Goal: Entertainment & Leisure: Consume media (video, audio)

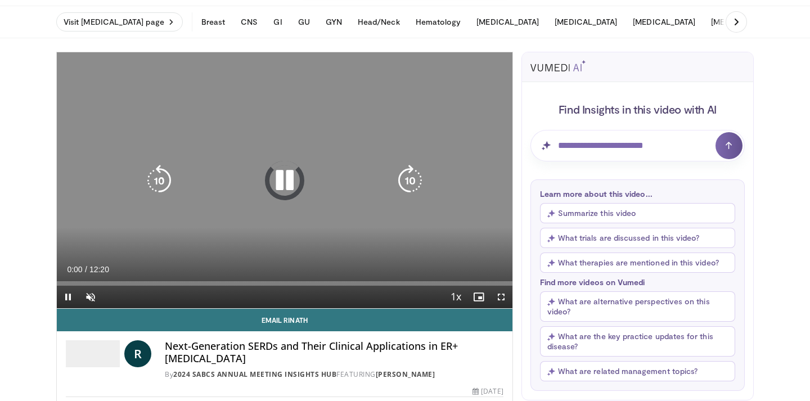
scroll to position [25, 0]
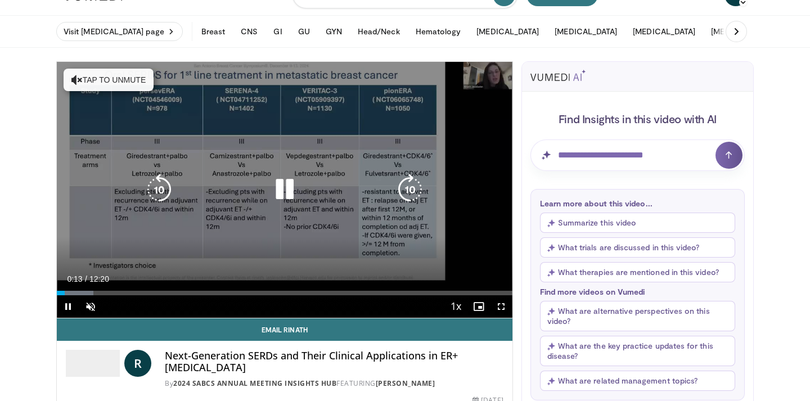
click at [112, 86] on button "Tap to unmute" at bounding box center [109, 80] width 90 height 22
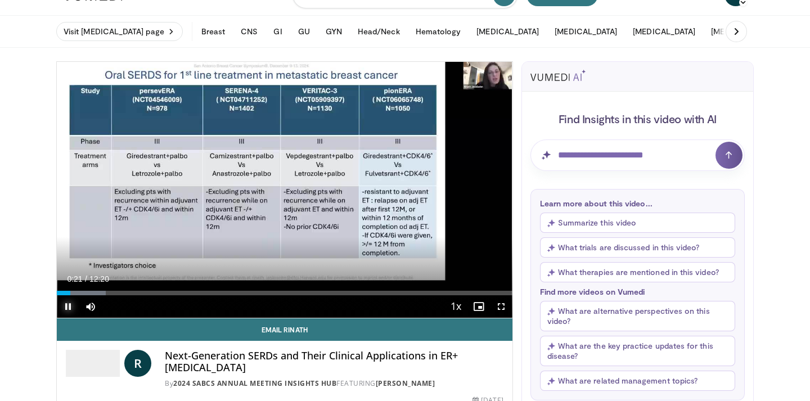
click at [66, 306] on span "Video Player" at bounding box center [68, 306] width 22 height 22
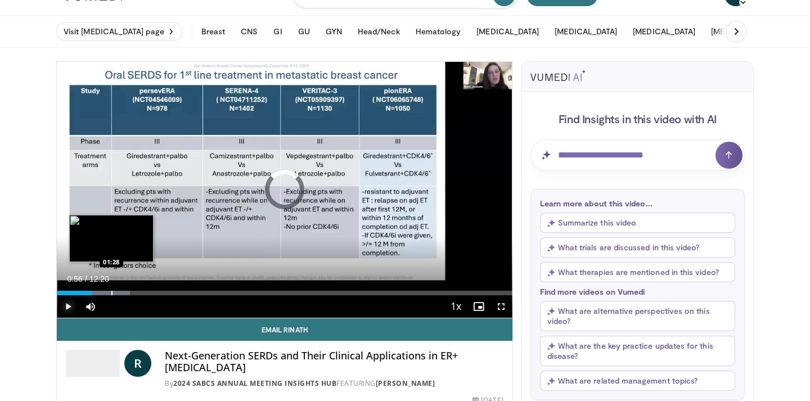
click at [111, 291] on div "Progress Bar" at bounding box center [111, 293] width 1 height 4
click at [106, 291] on div "Progress Bar" at bounding box center [106, 293] width 1 height 4
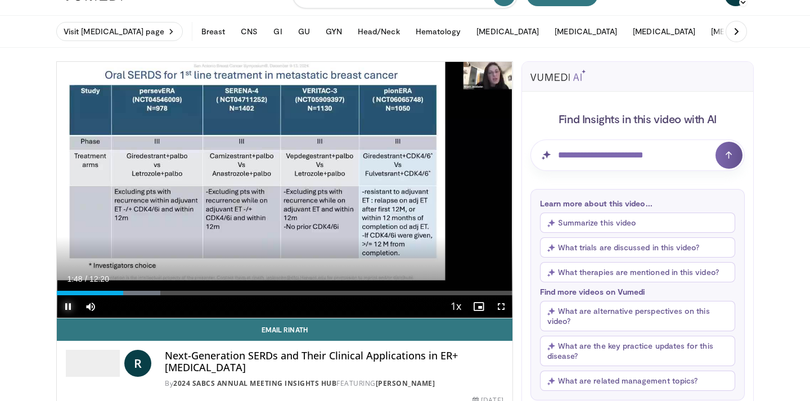
click at [66, 306] on span "Video Player" at bounding box center [68, 306] width 22 height 22
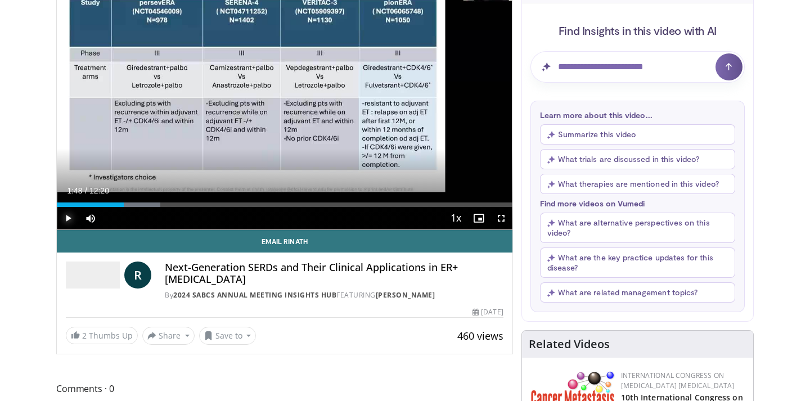
scroll to position [113, 0]
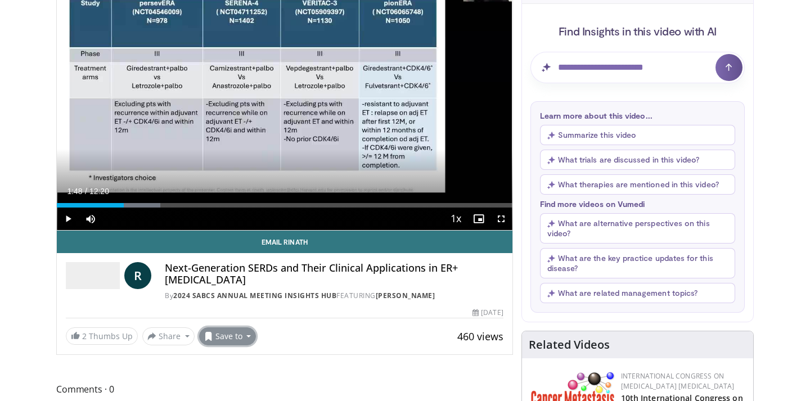
click at [220, 337] on button "Save to" at bounding box center [227, 336] width 57 height 18
click at [244, 290] on span "Add to Favorites" at bounding box center [247, 285] width 69 height 12
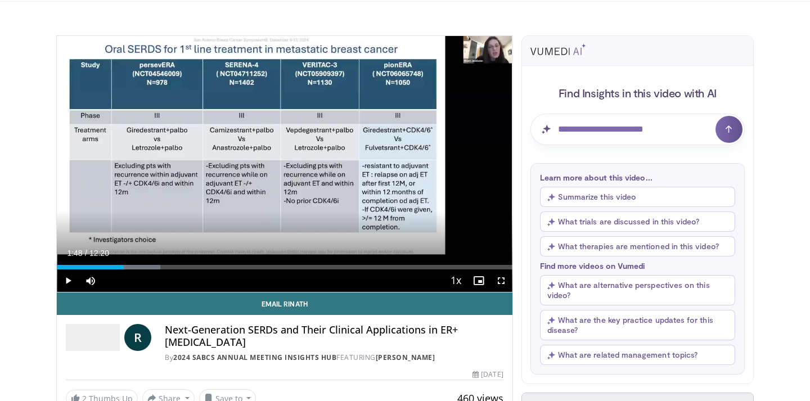
scroll to position [70, 0]
